Goal: Transaction & Acquisition: Purchase product/service

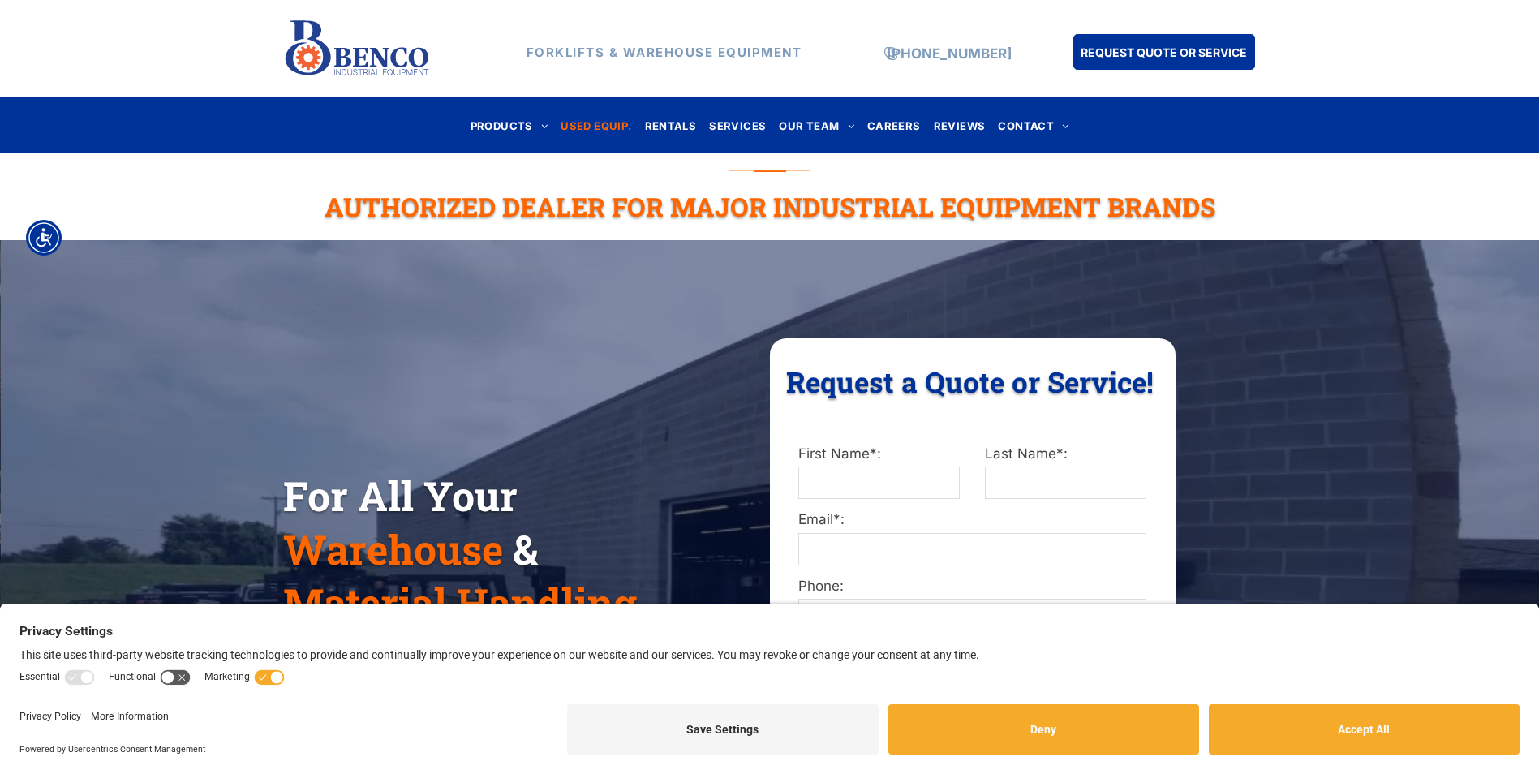
click at [609, 122] on span "USED EQUIP." at bounding box center [595, 125] width 71 height 22
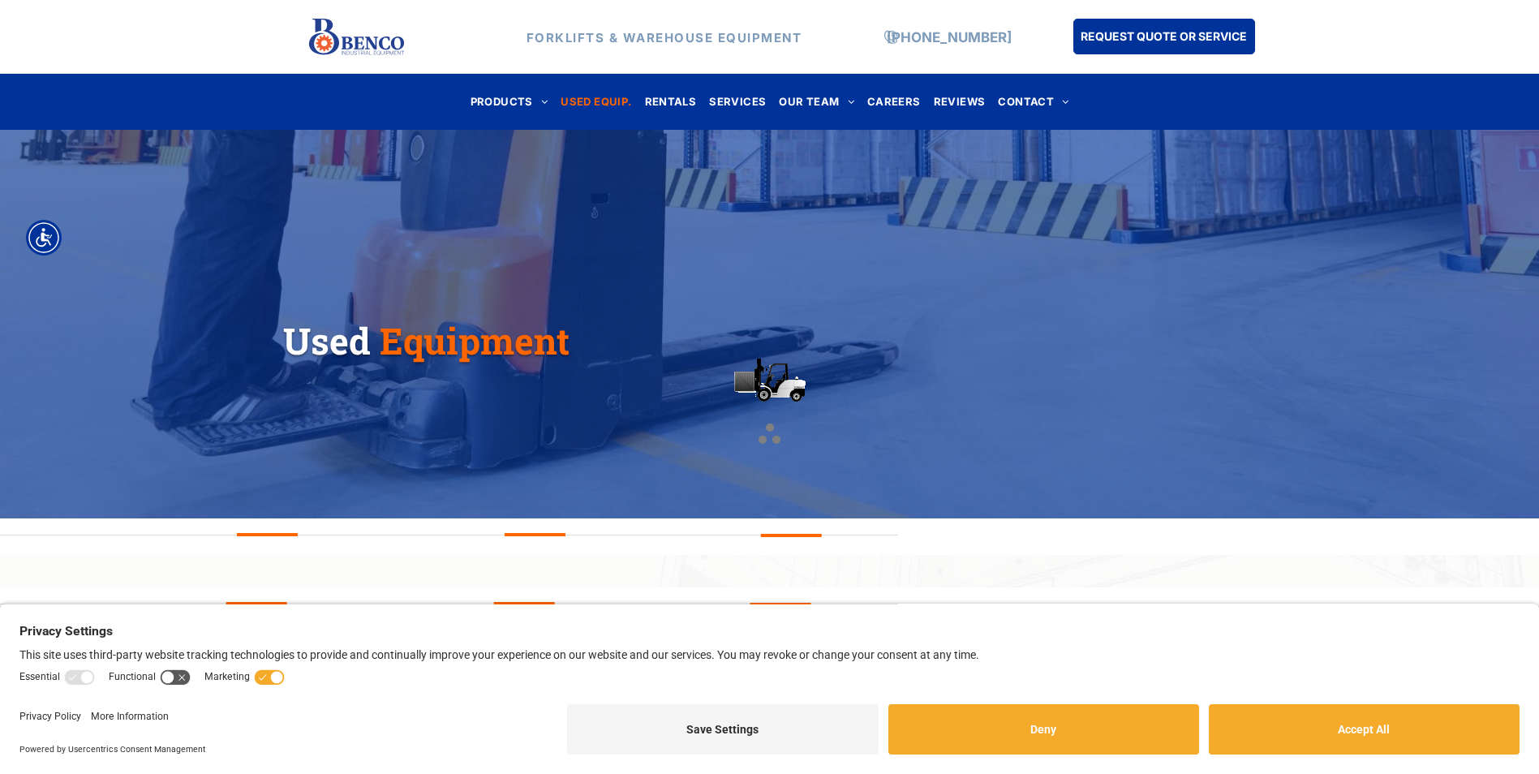
scroll to position [334, 0]
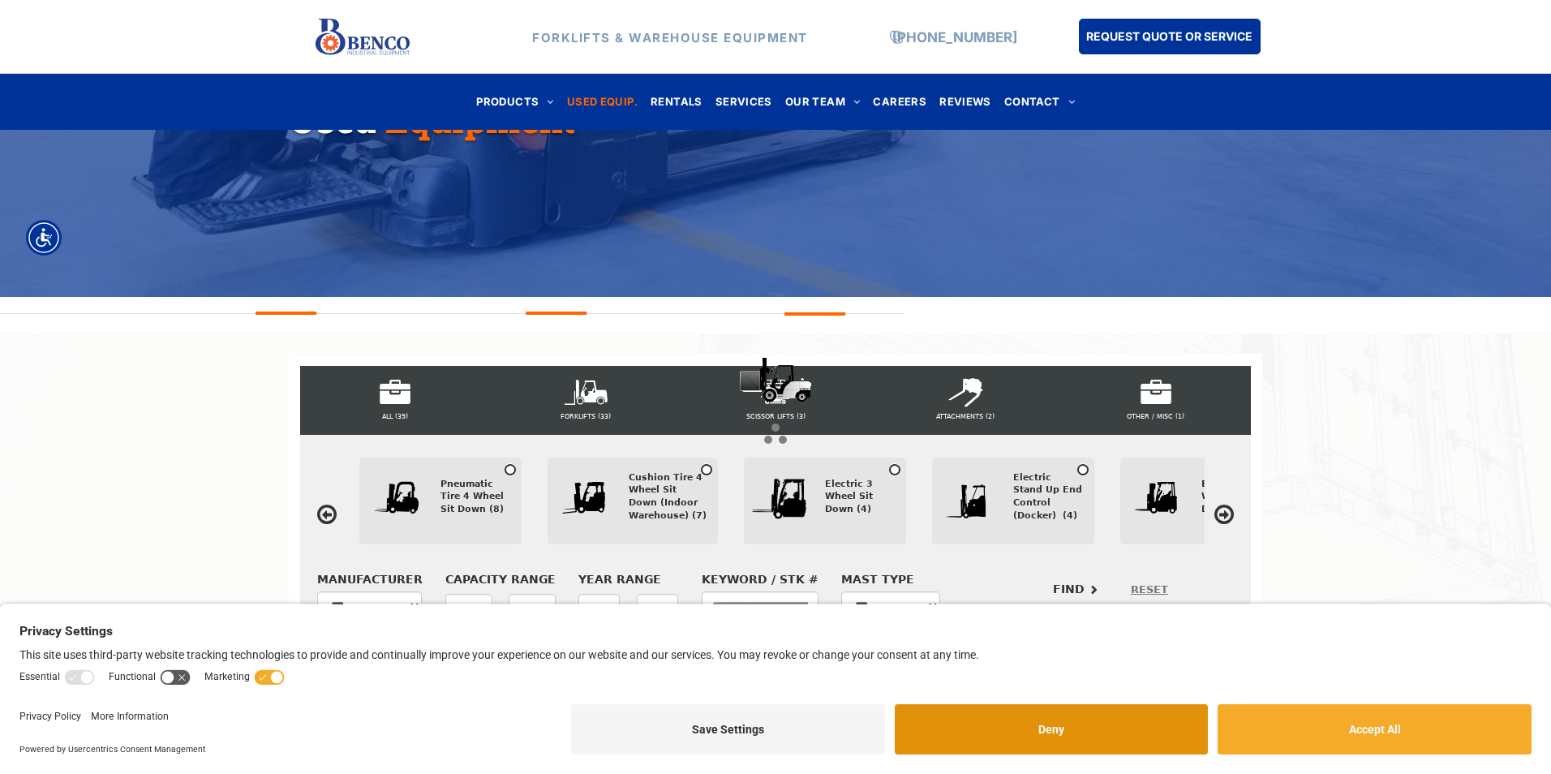
click at [1053, 732] on button "Deny" at bounding box center [1052, 729] width 314 height 50
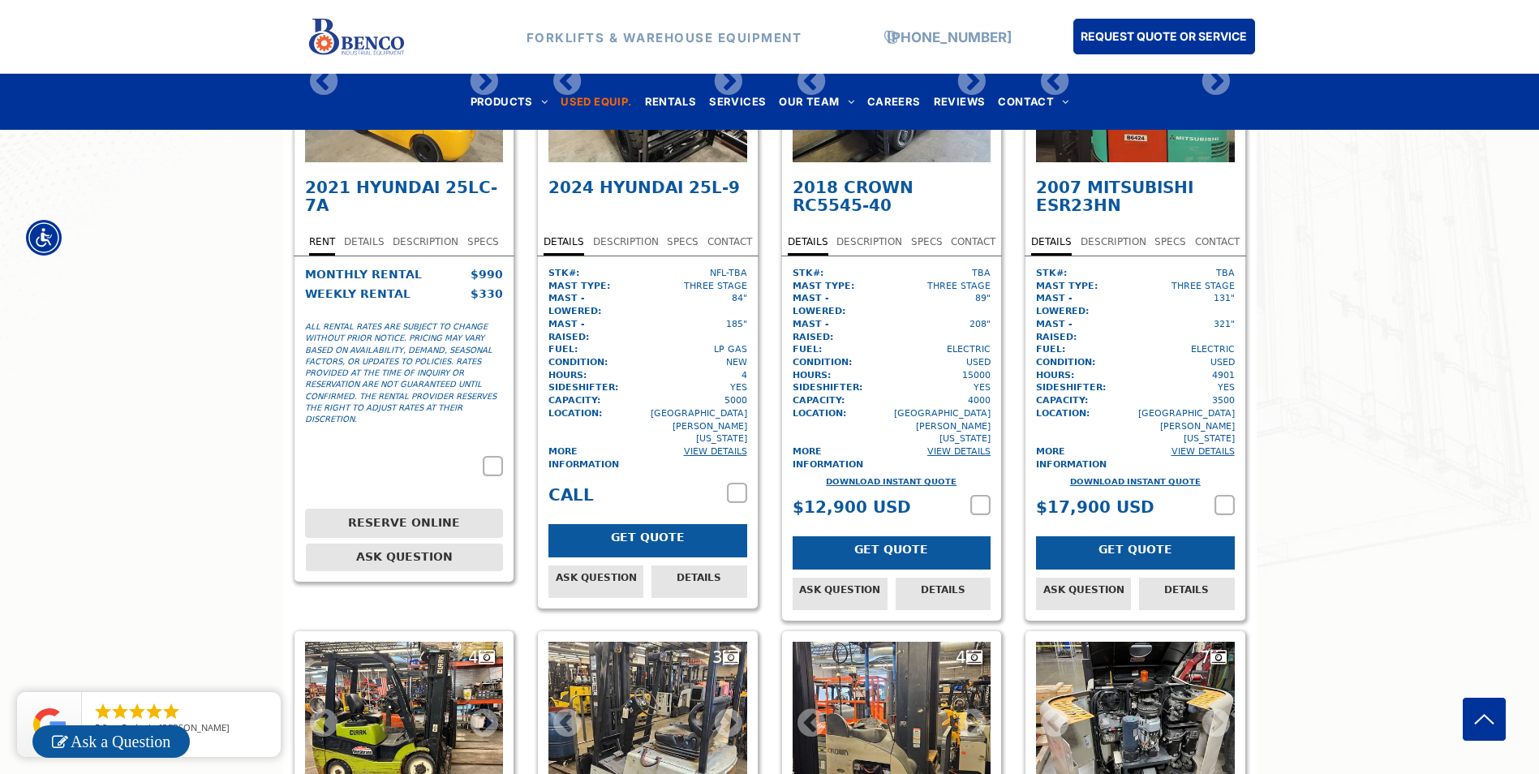
scroll to position [659, 0]
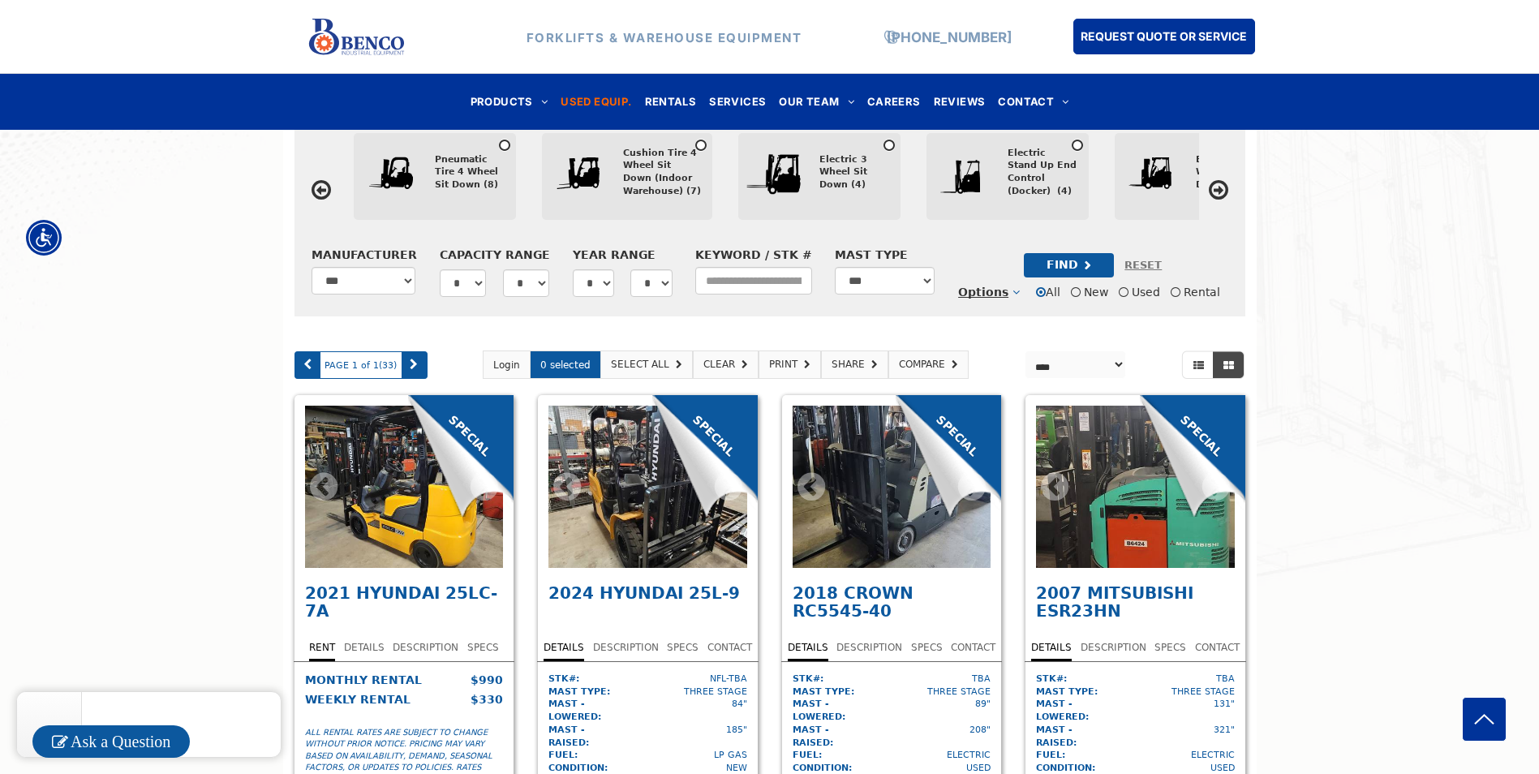
click at [666, 500] on div "SPECIAL" at bounding box center [704, 447] width 105 height 105
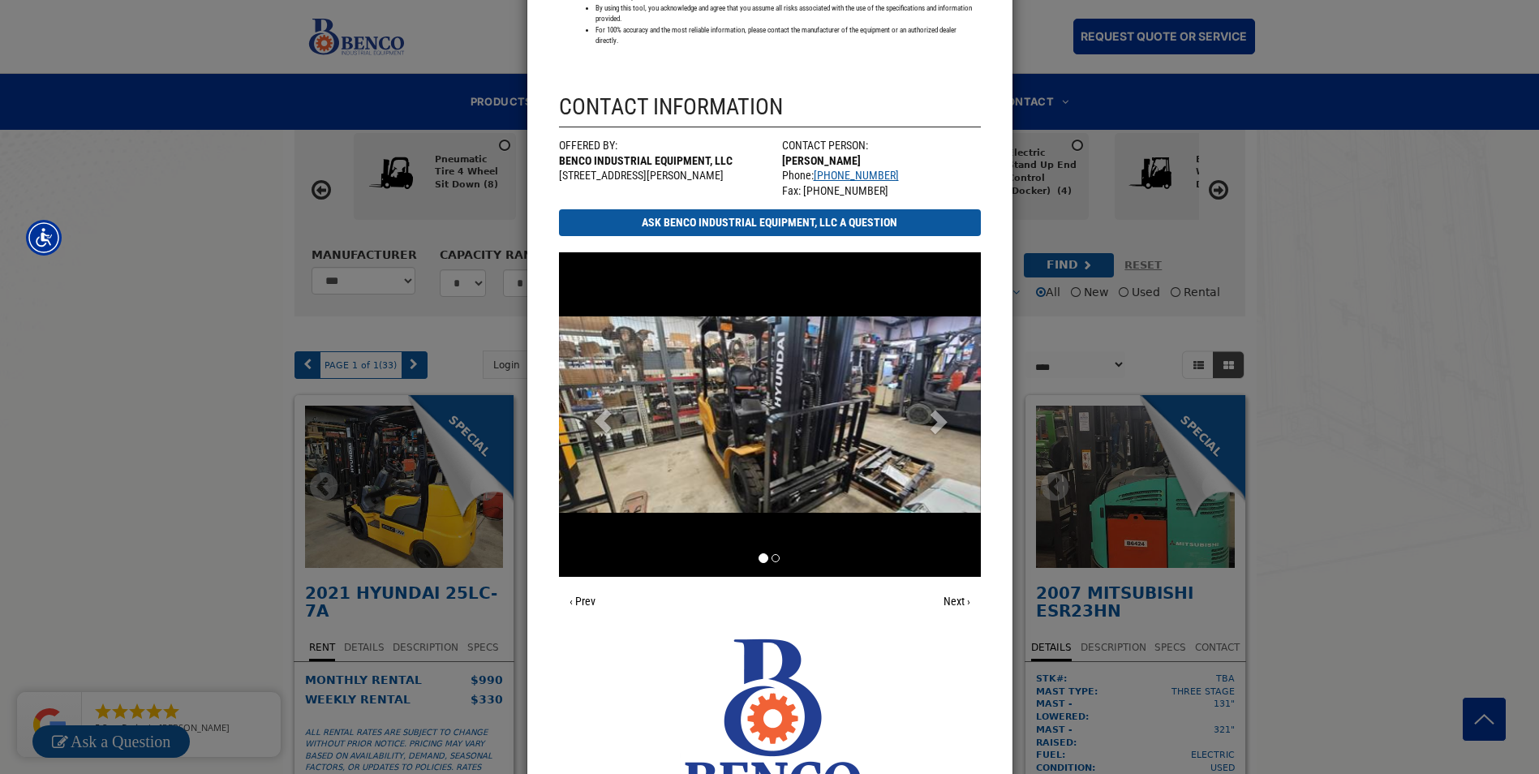
scroll to position [1604, 0]
click at [950, 603] on link "Next ›" at bounding box center [957, 602] width 48 height 28
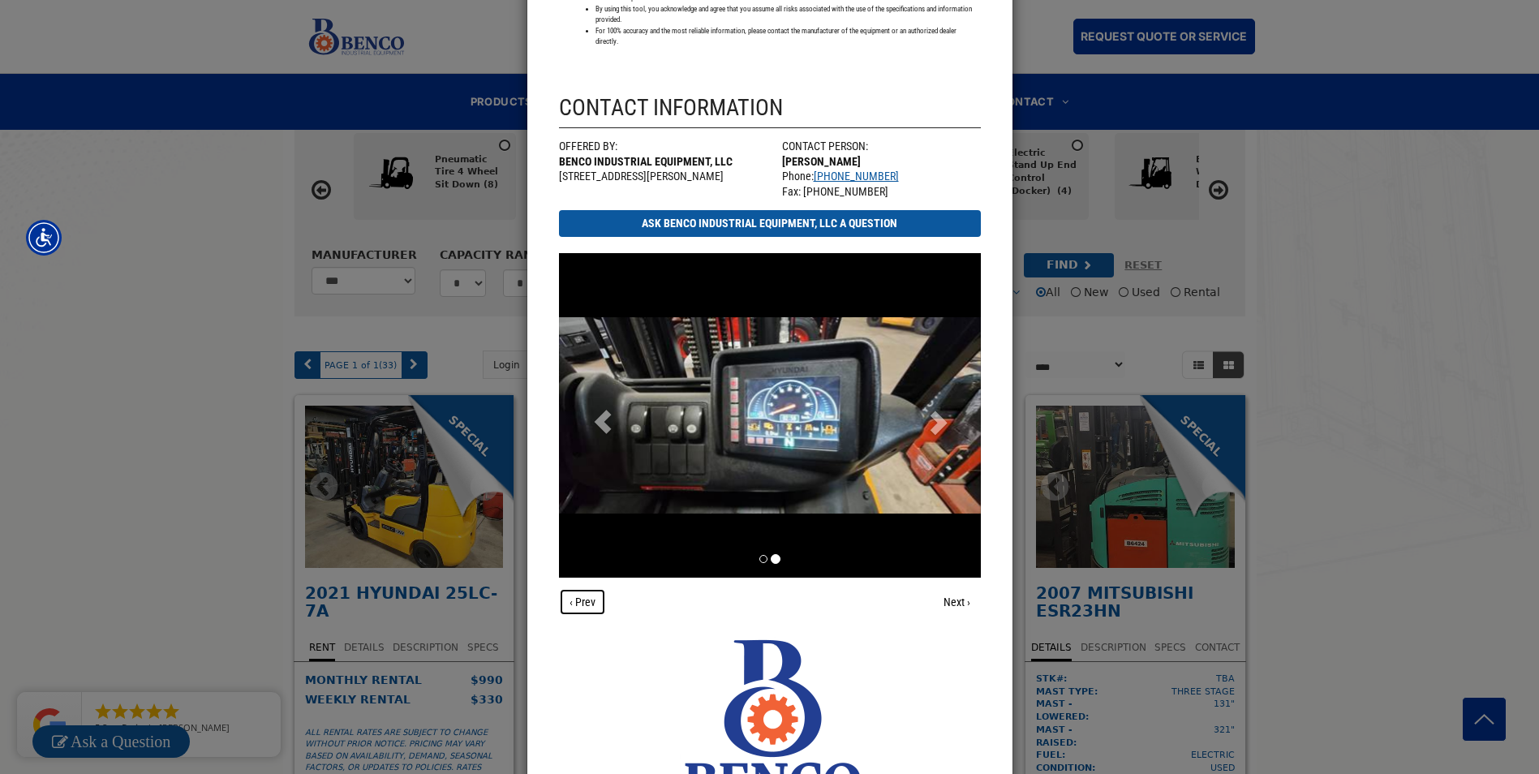
click at [569, 595] on link "‹ Prev" at bounding box center [582, 602] width 47 height 28
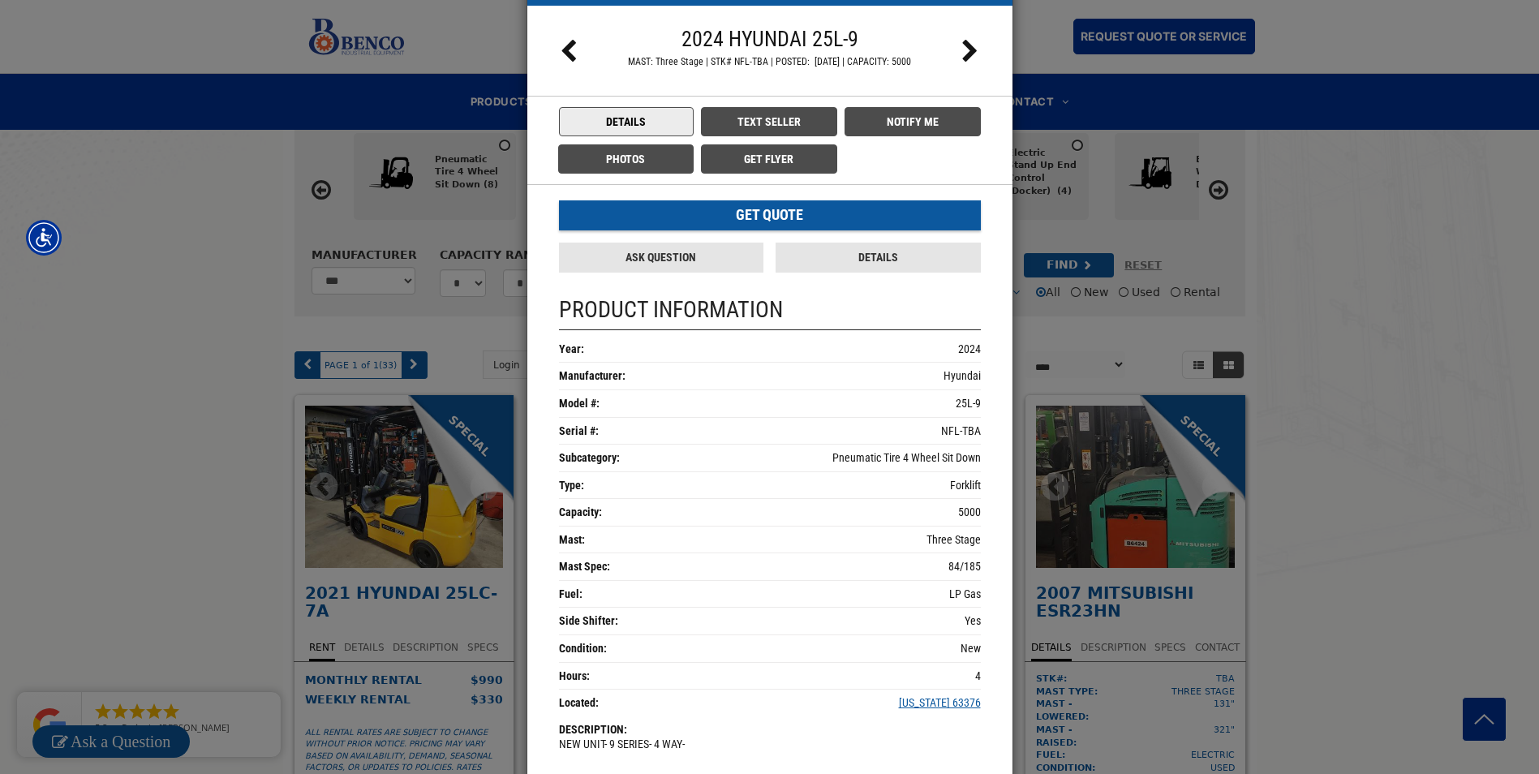
scroll to position [0, 0]
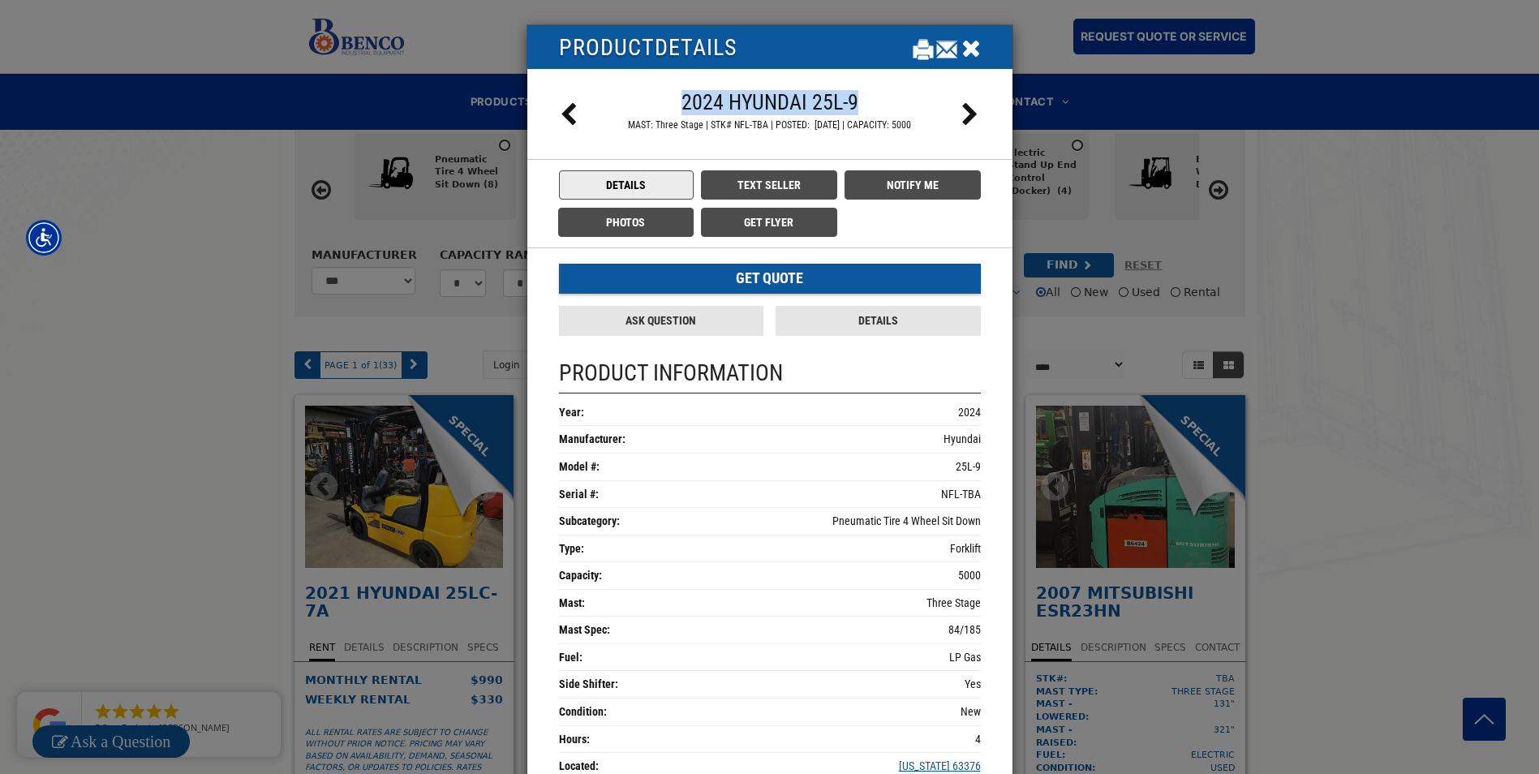
drag, startPoint x: 869, startPoint y: 97, endPoint x: 679, endPoint y: 104, distance: 190.7
click at [679, 104] on div "2024 Hyundai 25L-9" at bounding box center [769, 102] width 371 height 25
copy div "2024 Hyundai 25L-9"
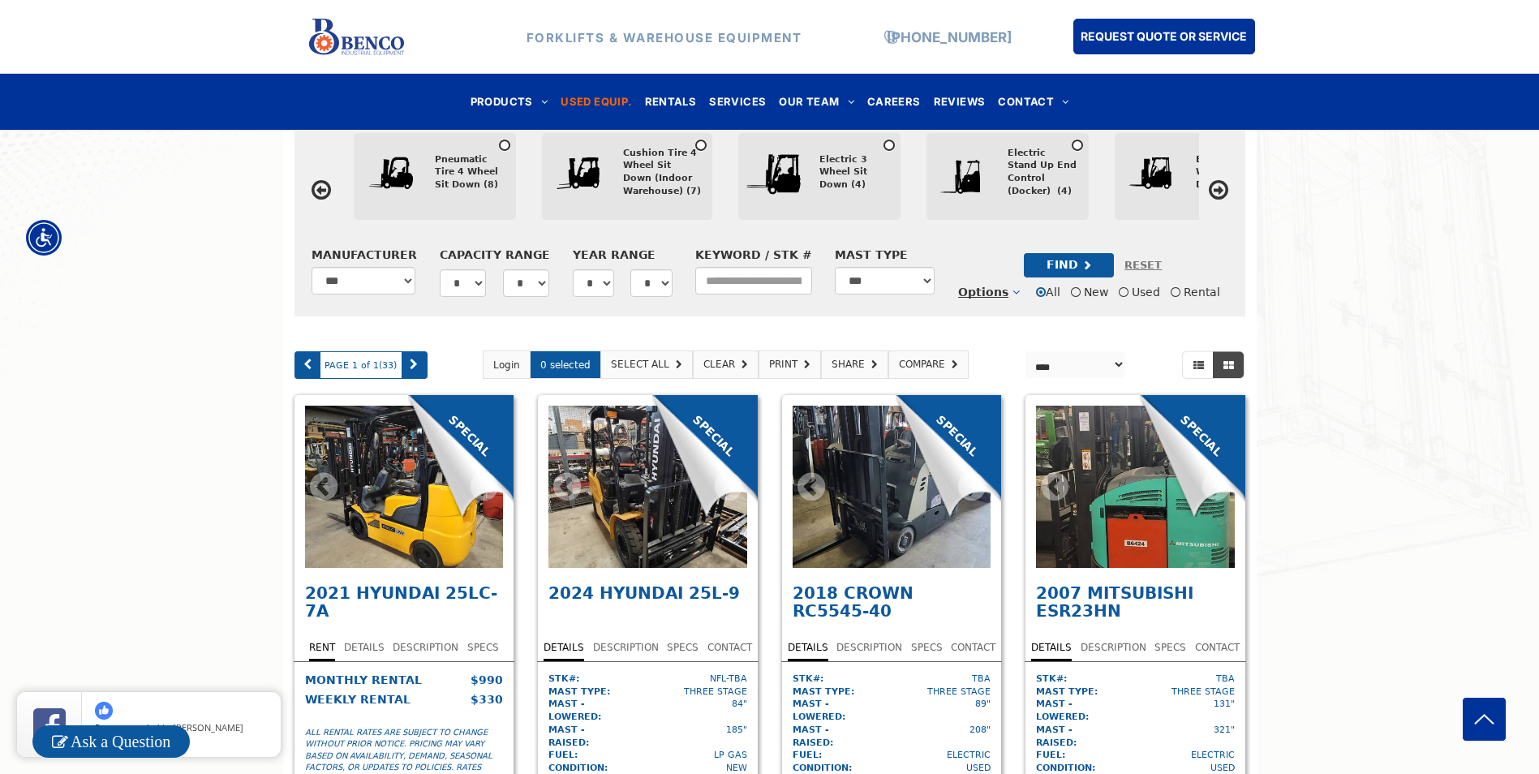
click at [654, 535] on div "2" at bounding box center [647, 487] width 199 height 162
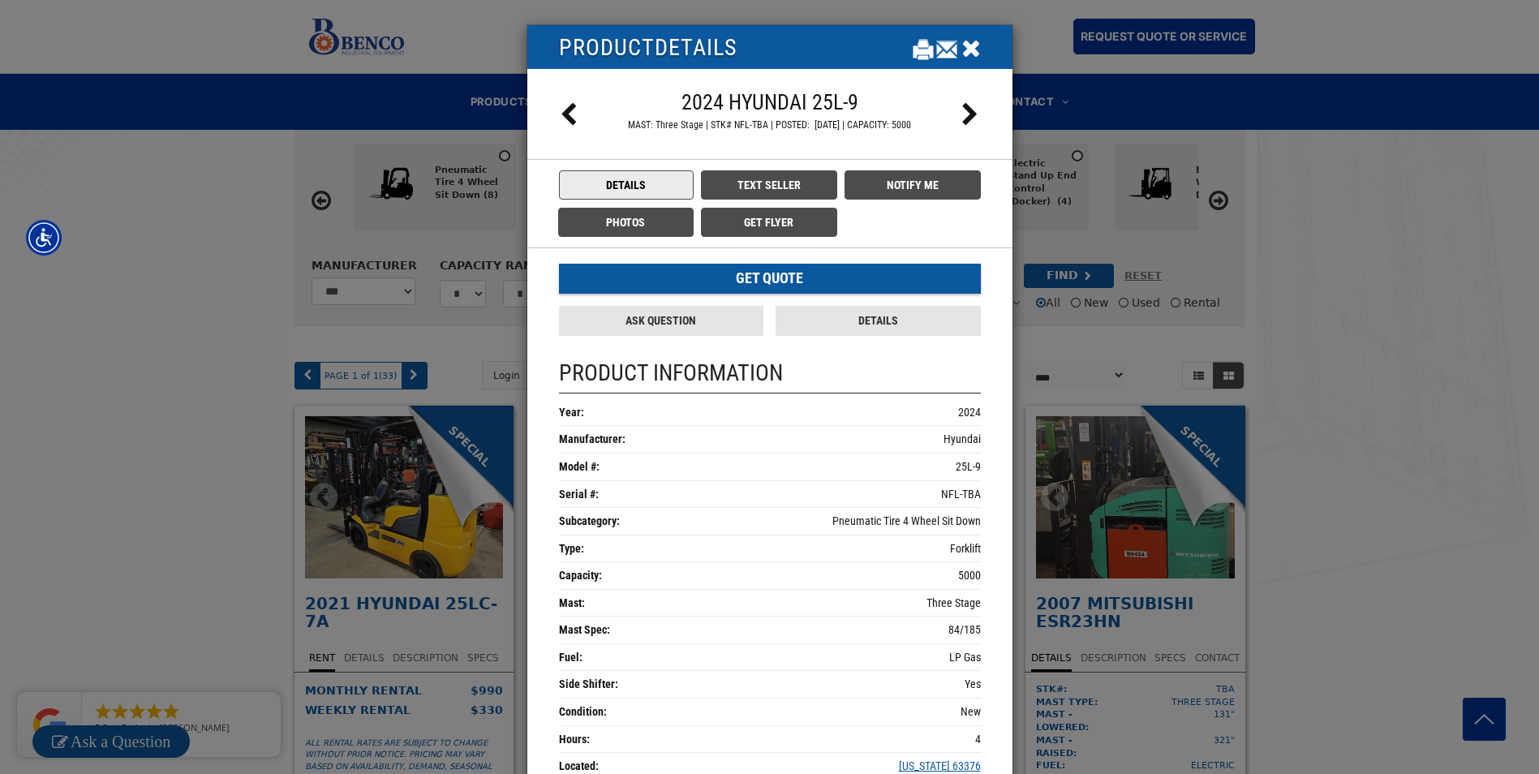
scroll to position [659, 0]
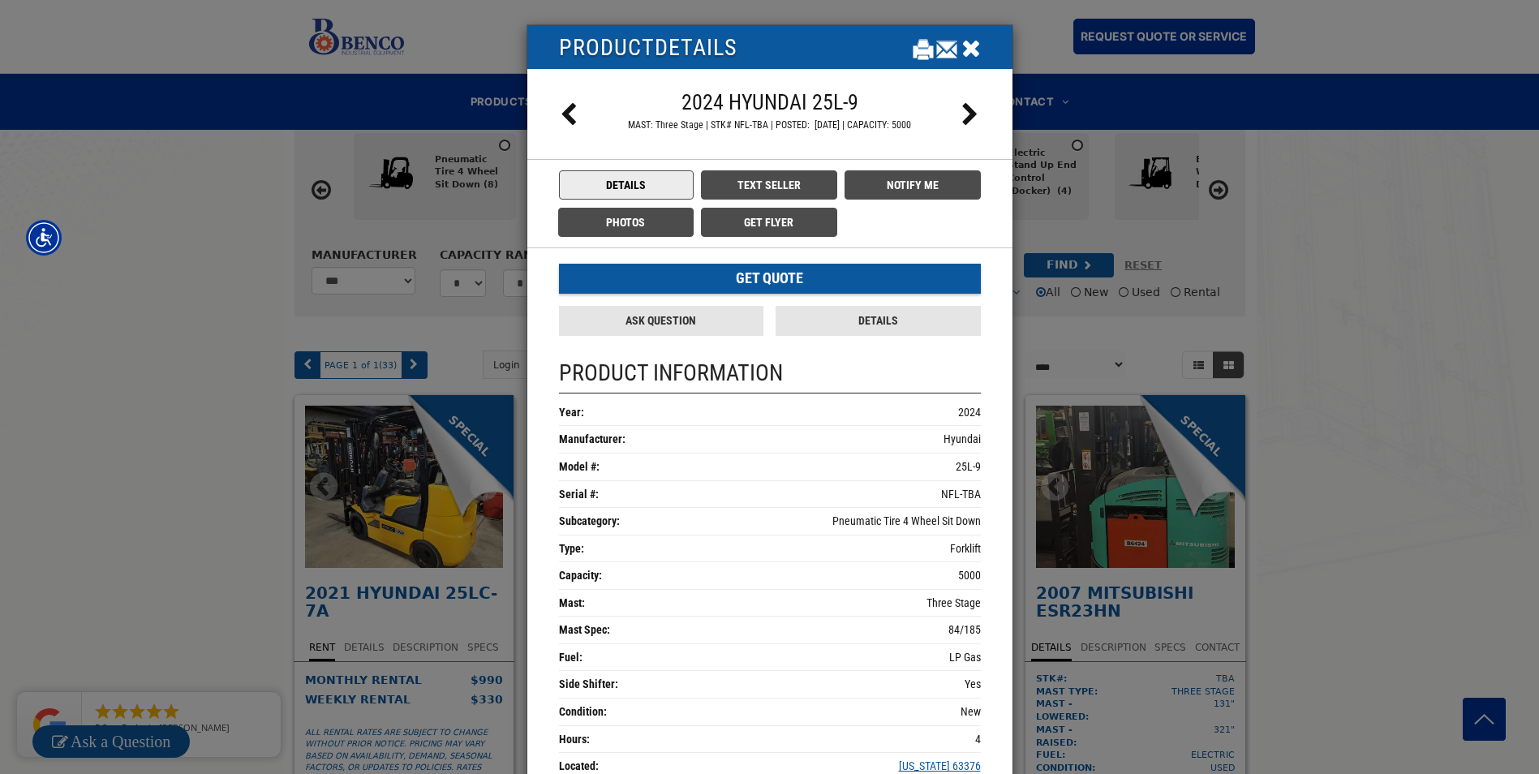
click at [961, 52] on icon "Close" at bounding box center [970, 48] width 19 height 24
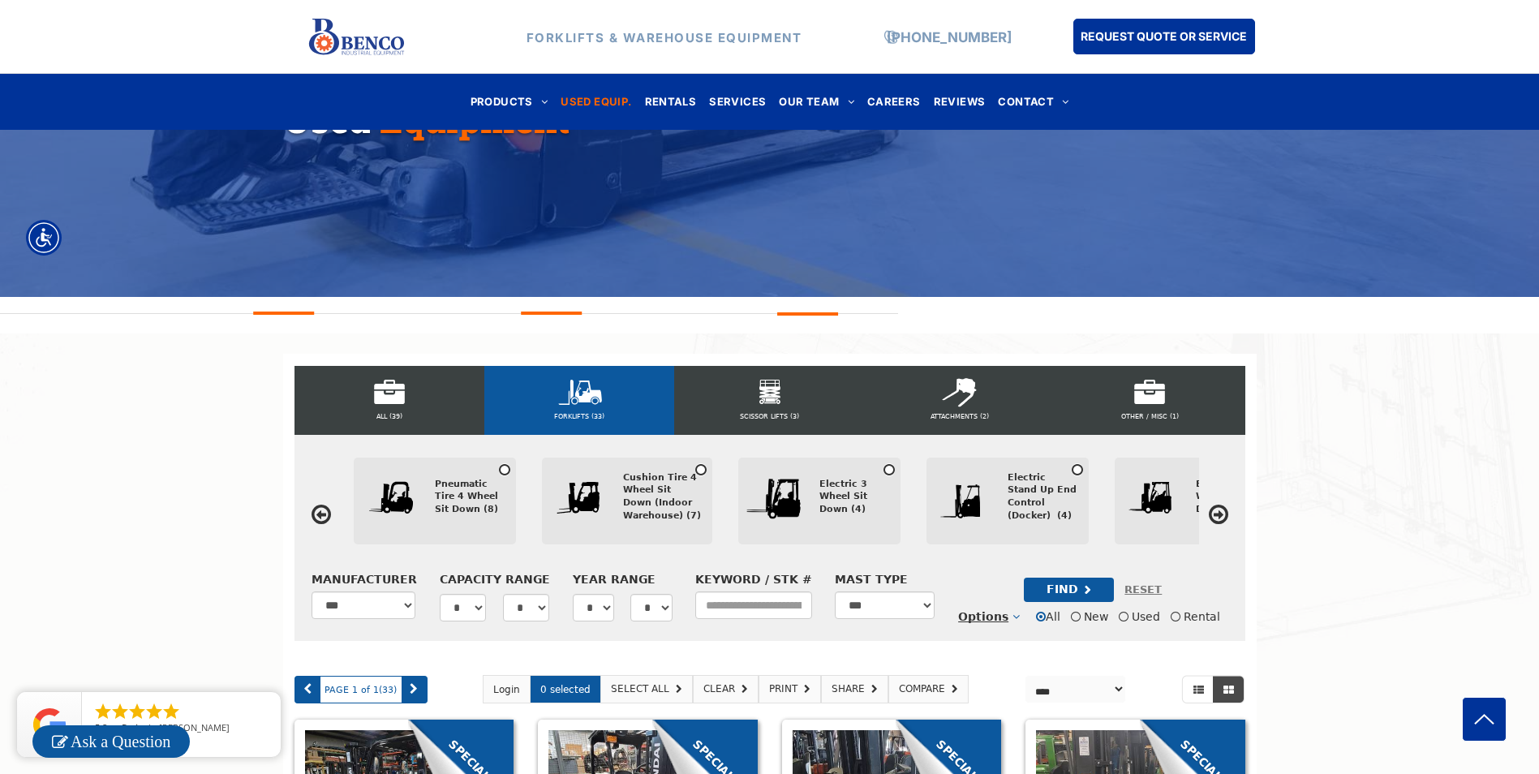
scroll to position [577, 0]
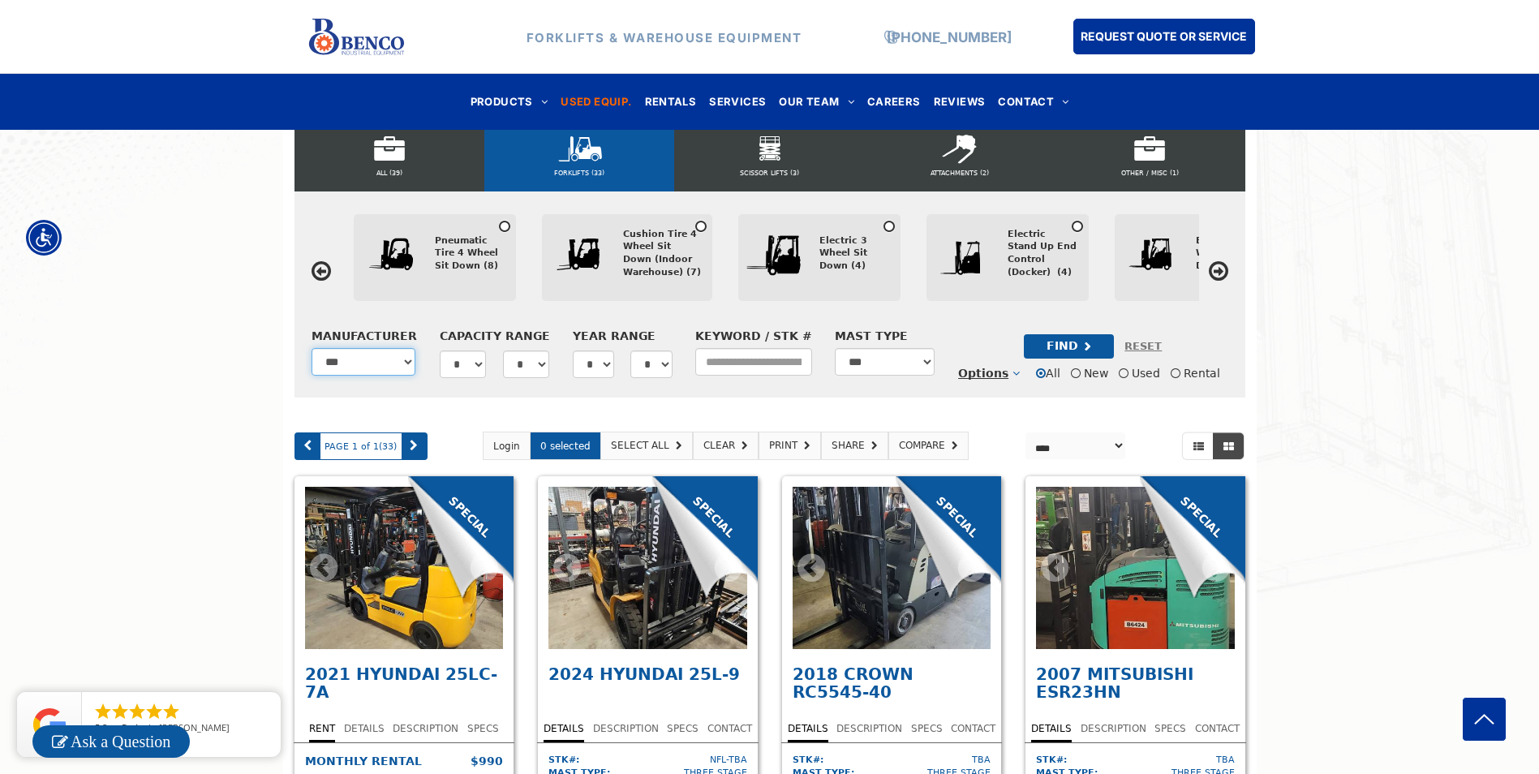
click at [392, 376] on select "**********" at bounding box center [363, 362] width 105 height 28
select select "***"
click at [311, 356] on select "**********" at bounding box center [363, 362] width 105 height 28
click at [1088, 355] on div "FIND" at bounding box center [1069, 346] width 90 height 24
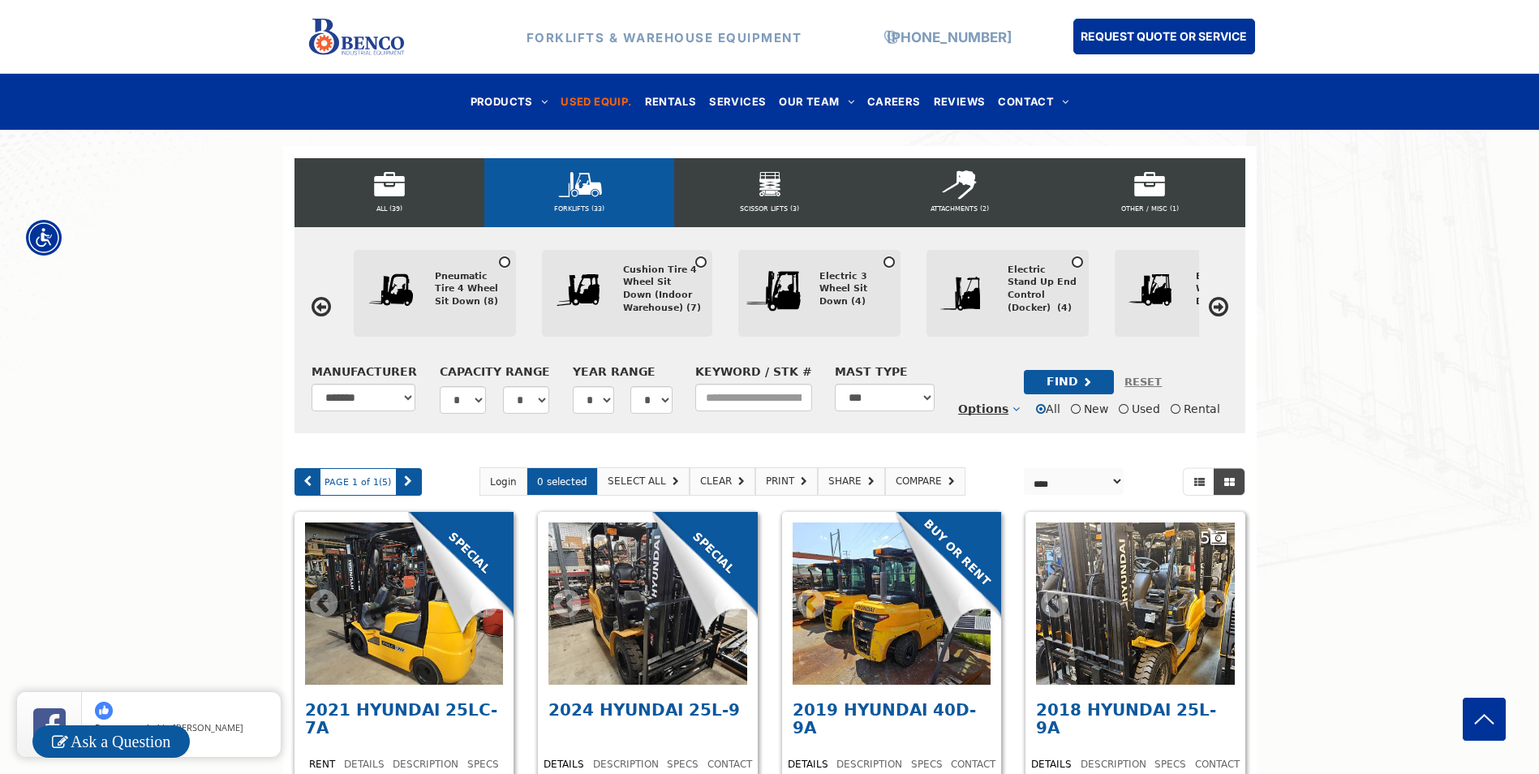
scroll to position [334, 0]
